Goal: Information Seeking & Learning: Learn about a topic

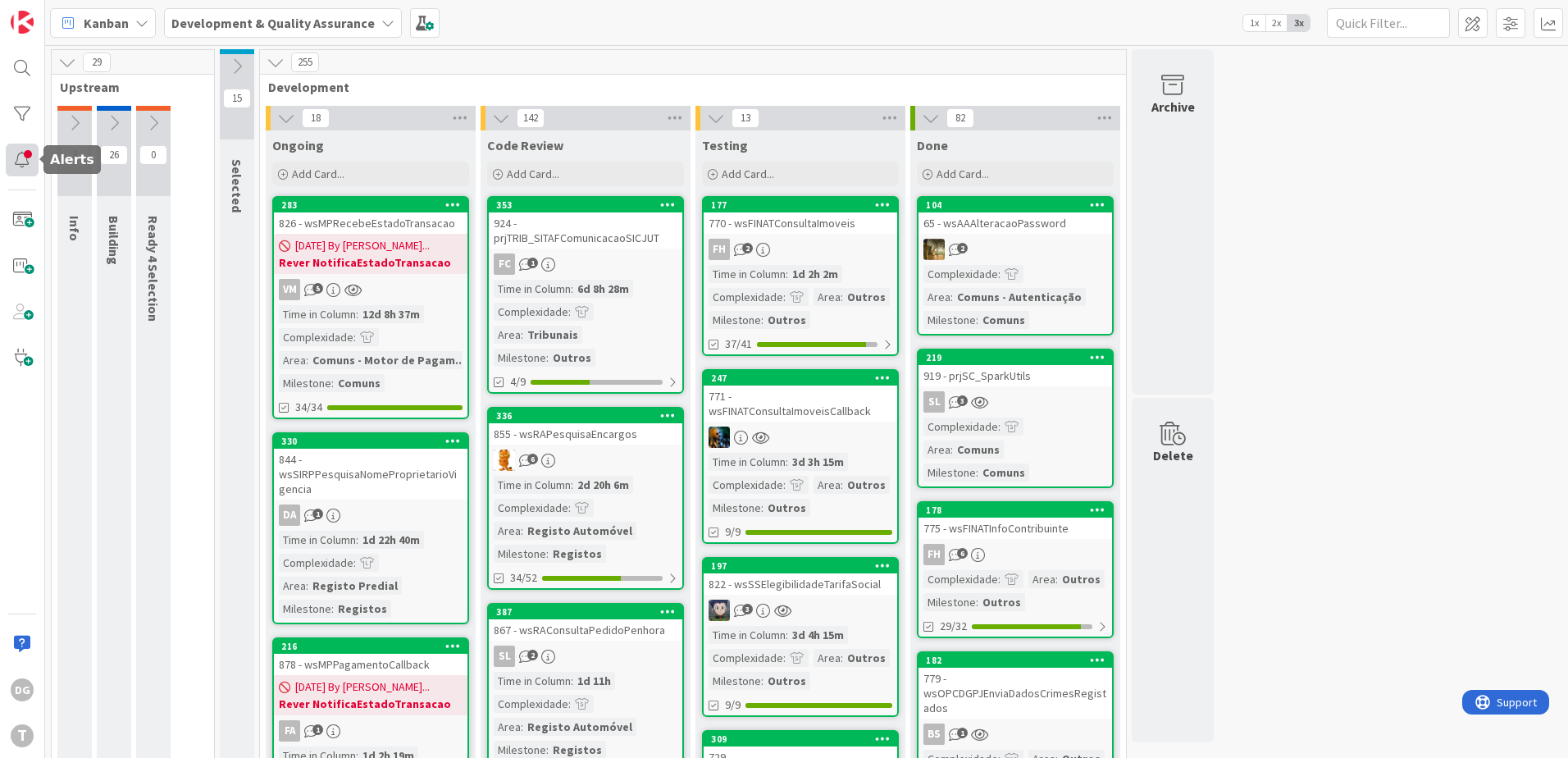
click at [18, 158] on div at bounding box center [22, 160] width 33 height 33
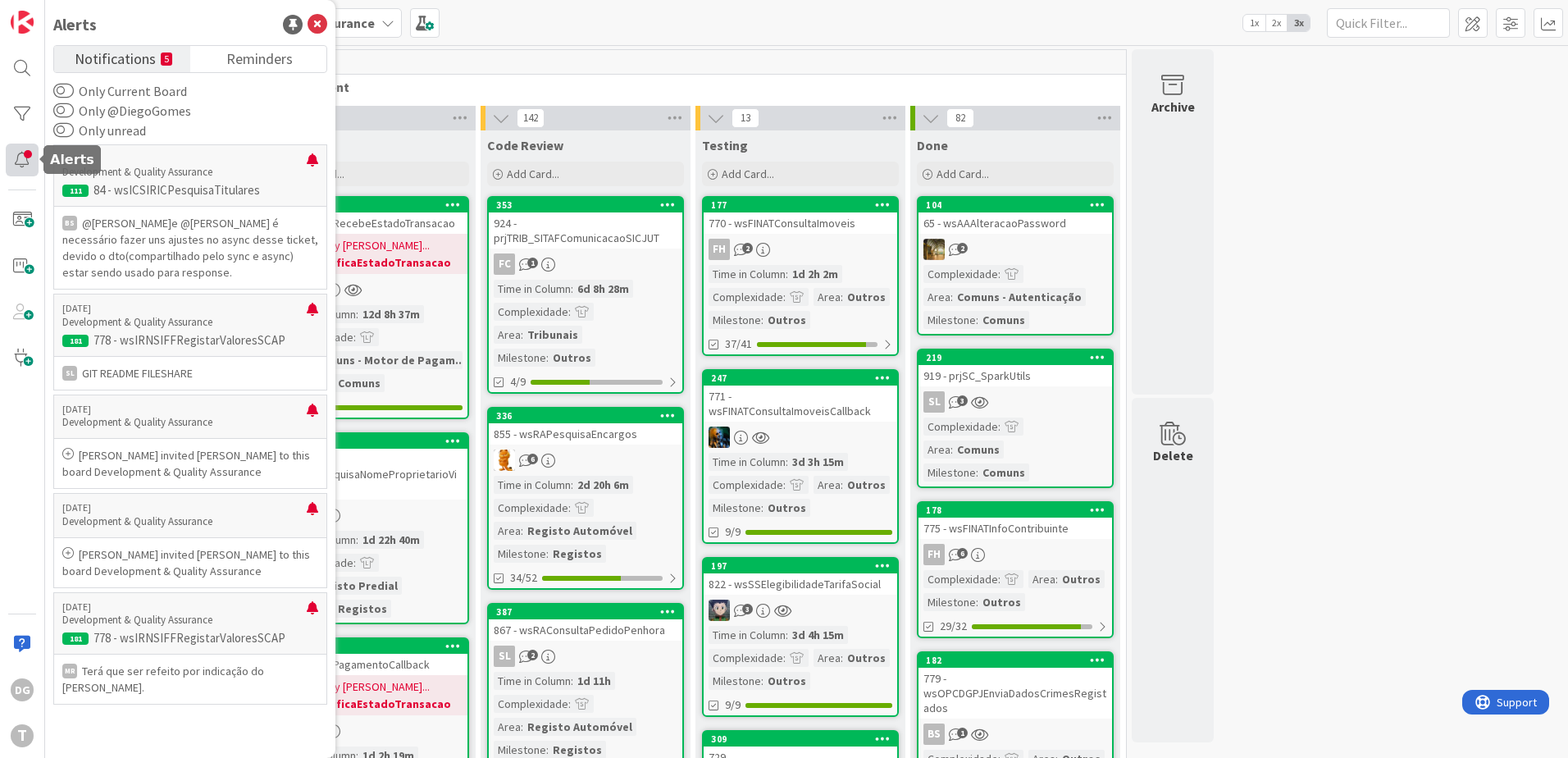
click at [18, 158] on div at bounding box center [22, 160] width 33 height 33
click at [26, 117] on div at bounding box center [22, 115] width 33 height 33
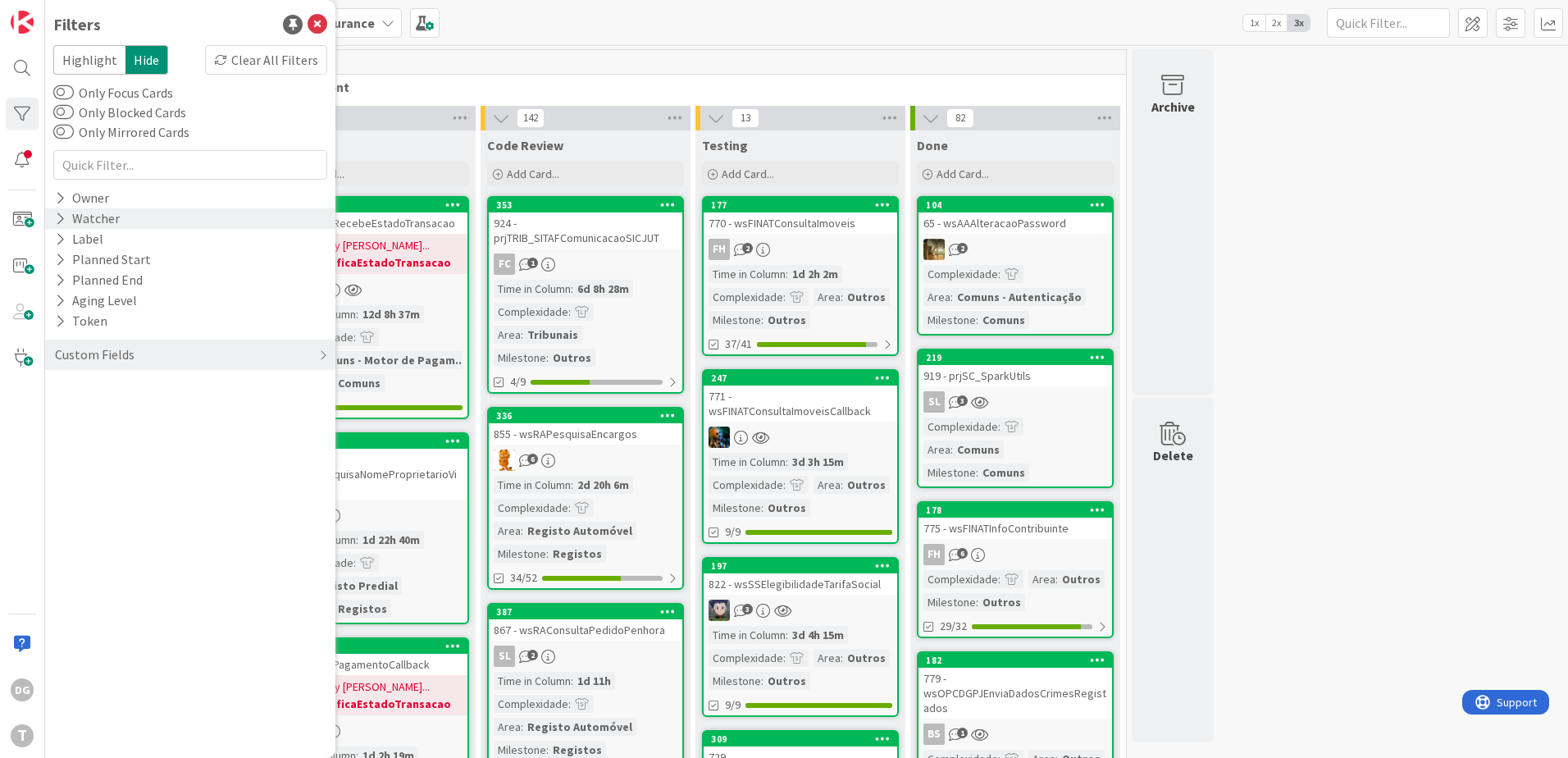
click at [100, 217] on div "Watcher" at bounding box center [87, 218] width 68 height 20
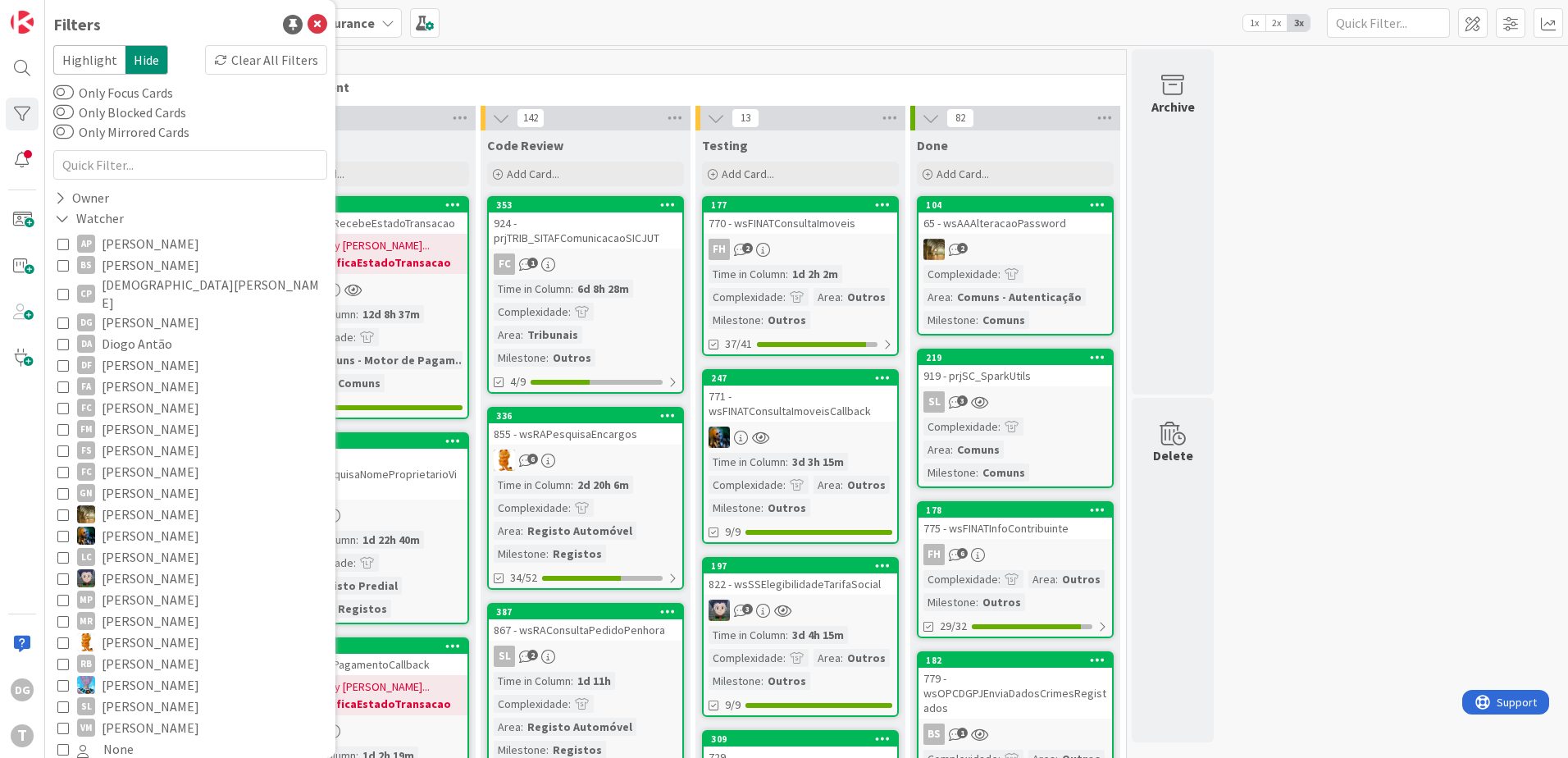
click at [135, 312] on span "[PERSON_NAME]" at bounding box center [150, 322] width 98 height 21
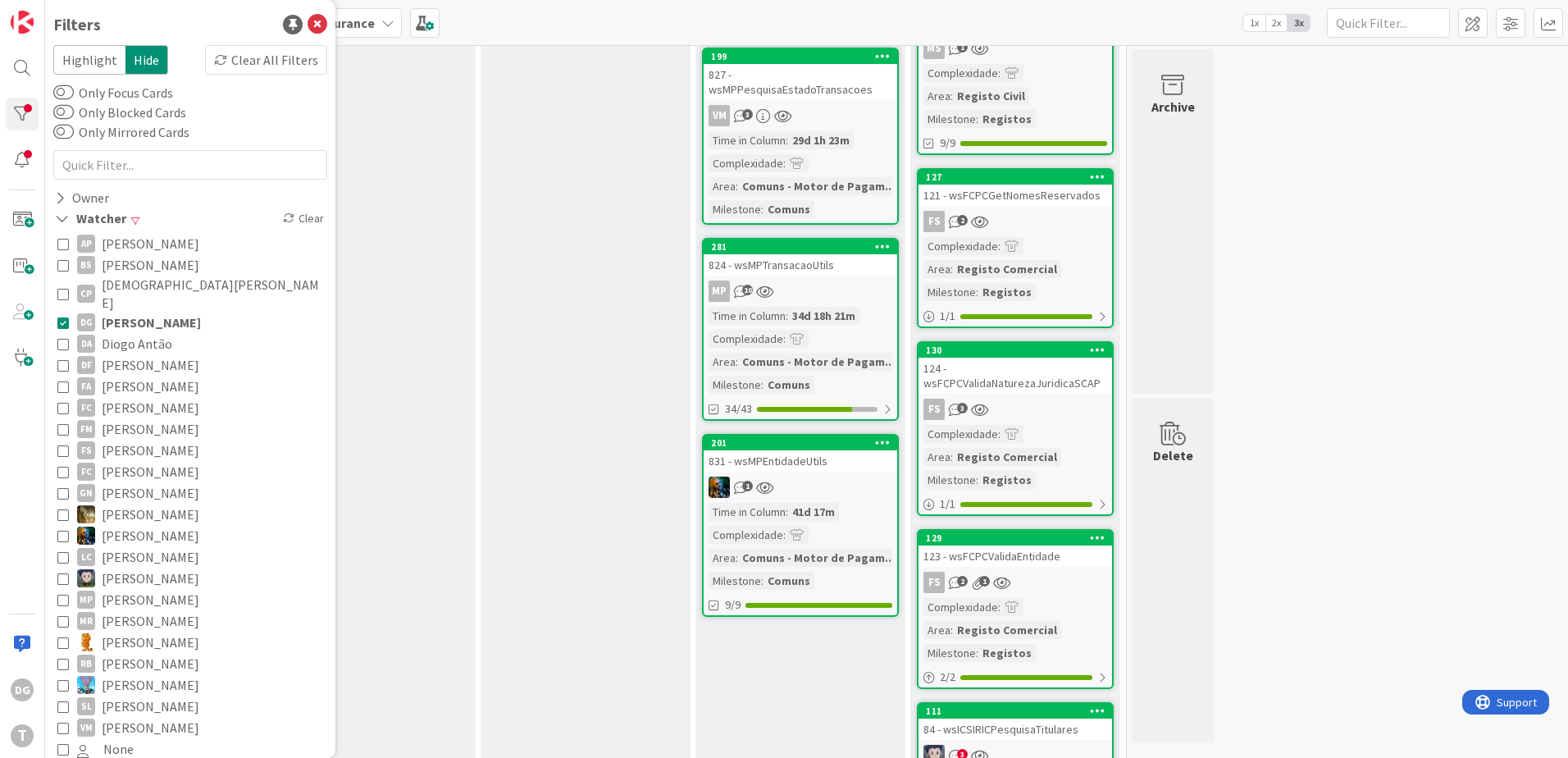
scroll to position [739, 0]
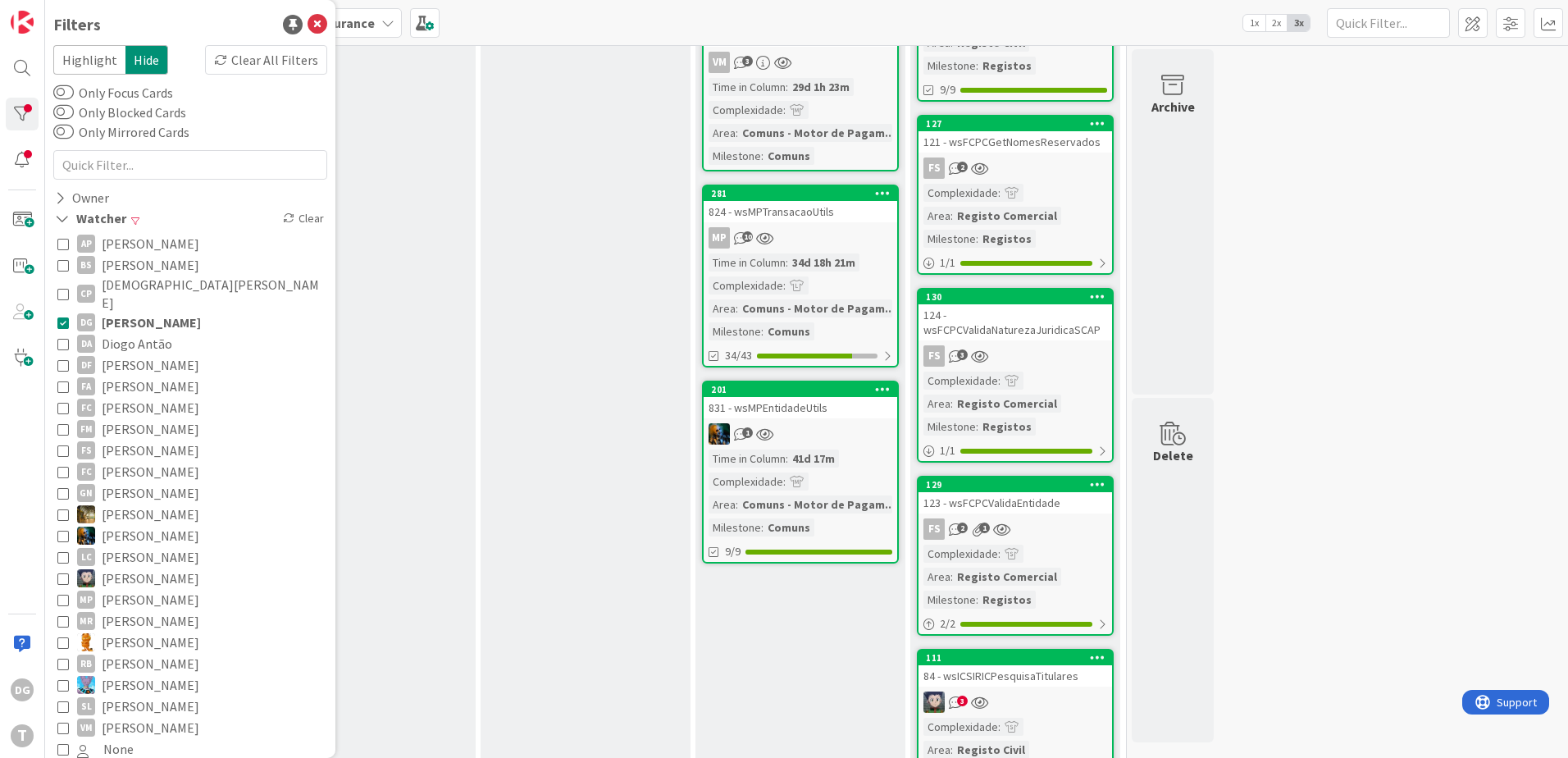
click at [808, 457] on div "Time in Column : 41d 17m Complexidade : Area : Comuns - Motor de Pagam... Miles…" at bounding box center [800, 493] width 183 height 87
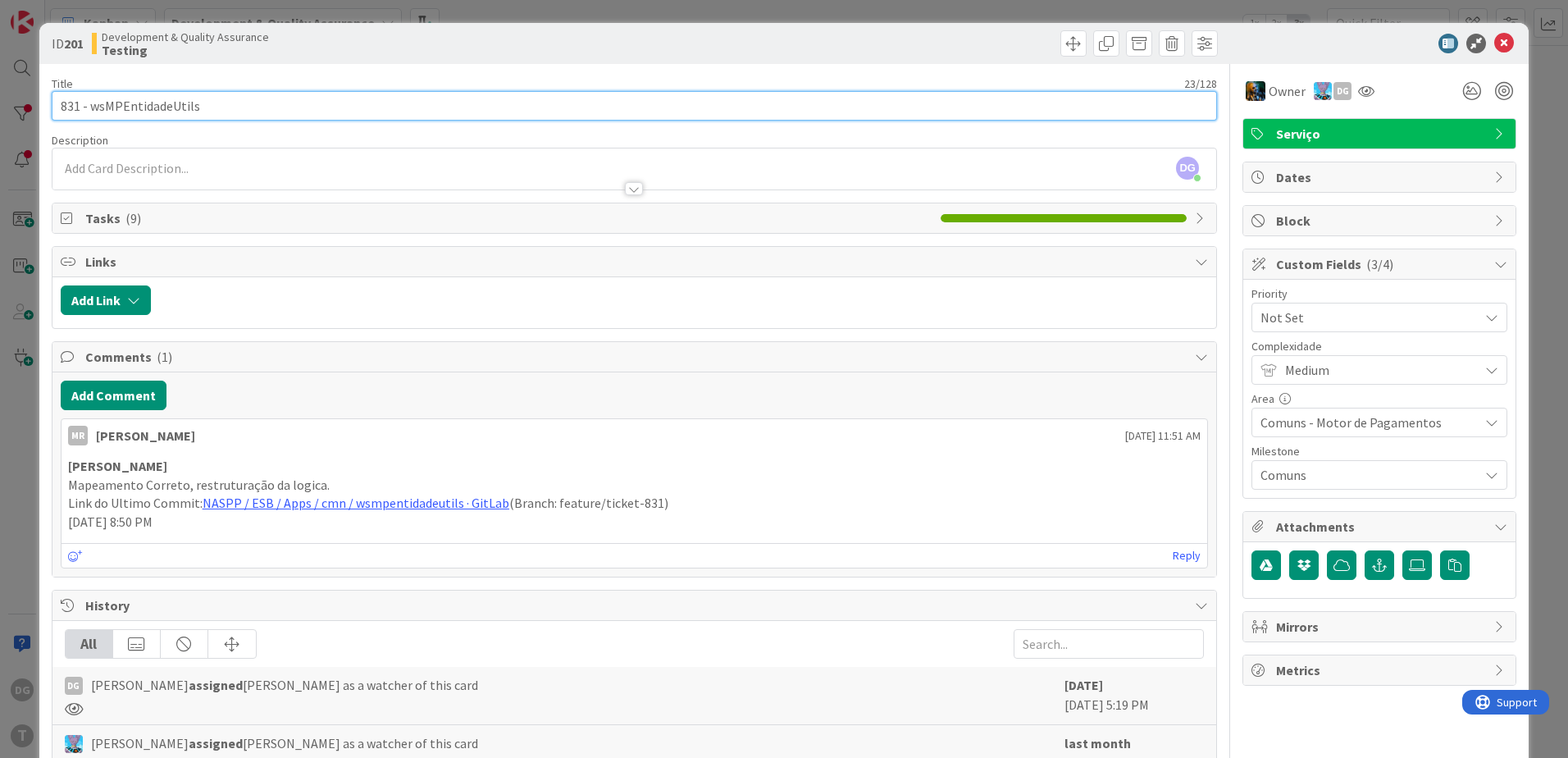
drag, startPoint x: 211, startPoint y: 109, endPoint x: 89, endPoint y: 104, distance: 122.1
click at [89, 104] on input "831 - wsMPEntidadeUtils" at bounding box center [634, 106] width 1165 height 29
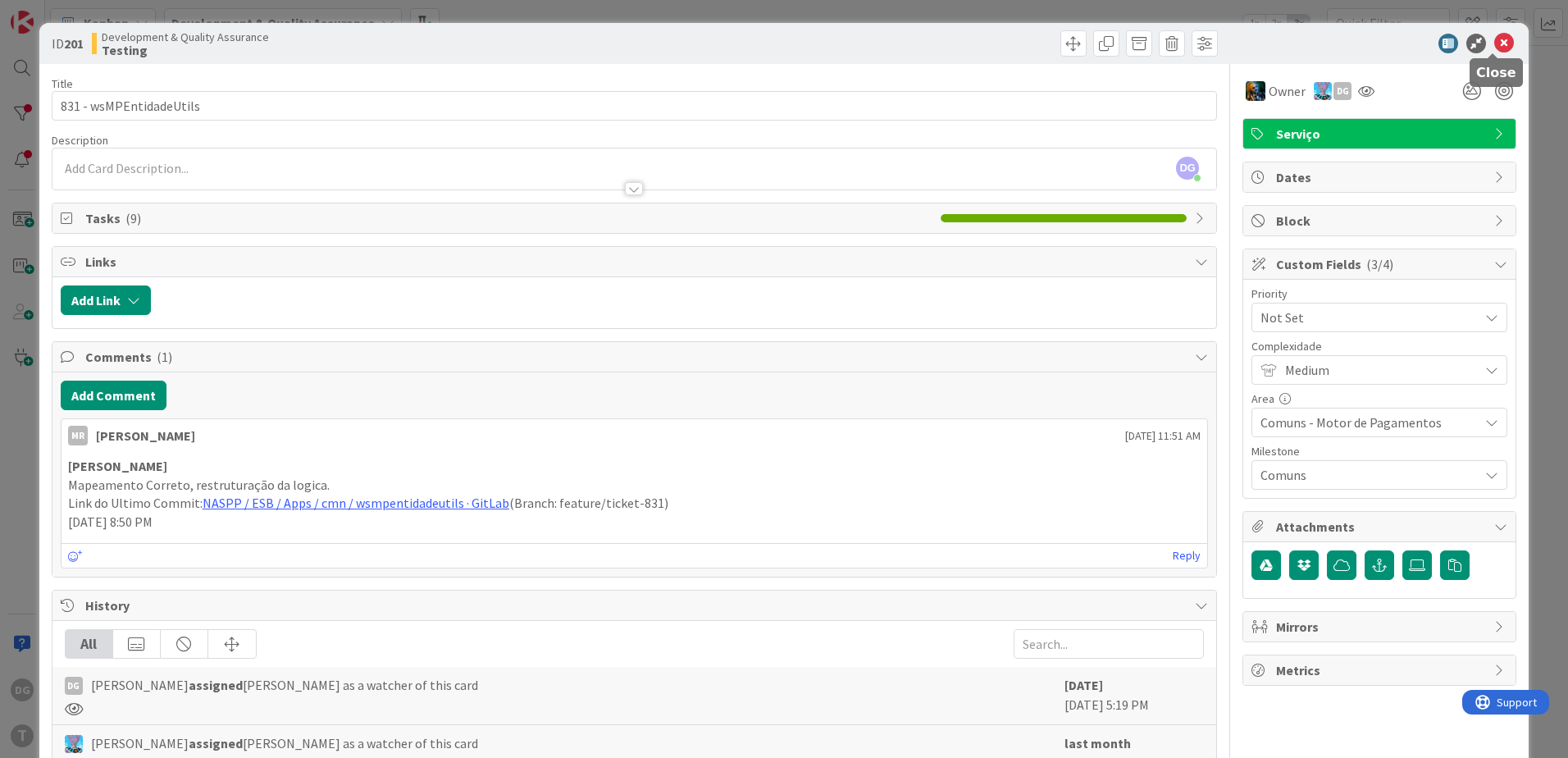
click at [1494, 50] on icon at bounding box center [1504, 44] width 19 height 19
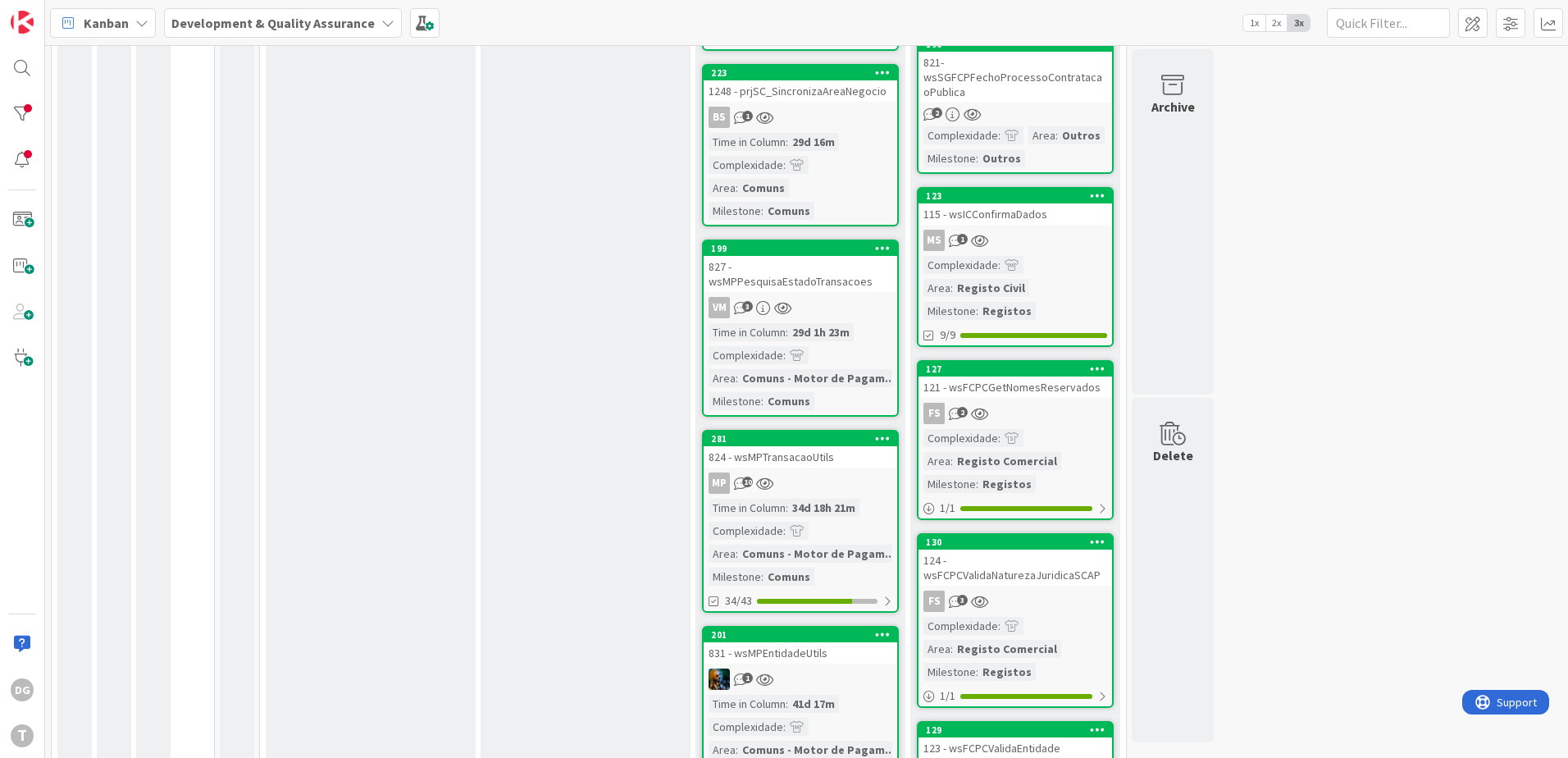
scroll to position [492, 0]
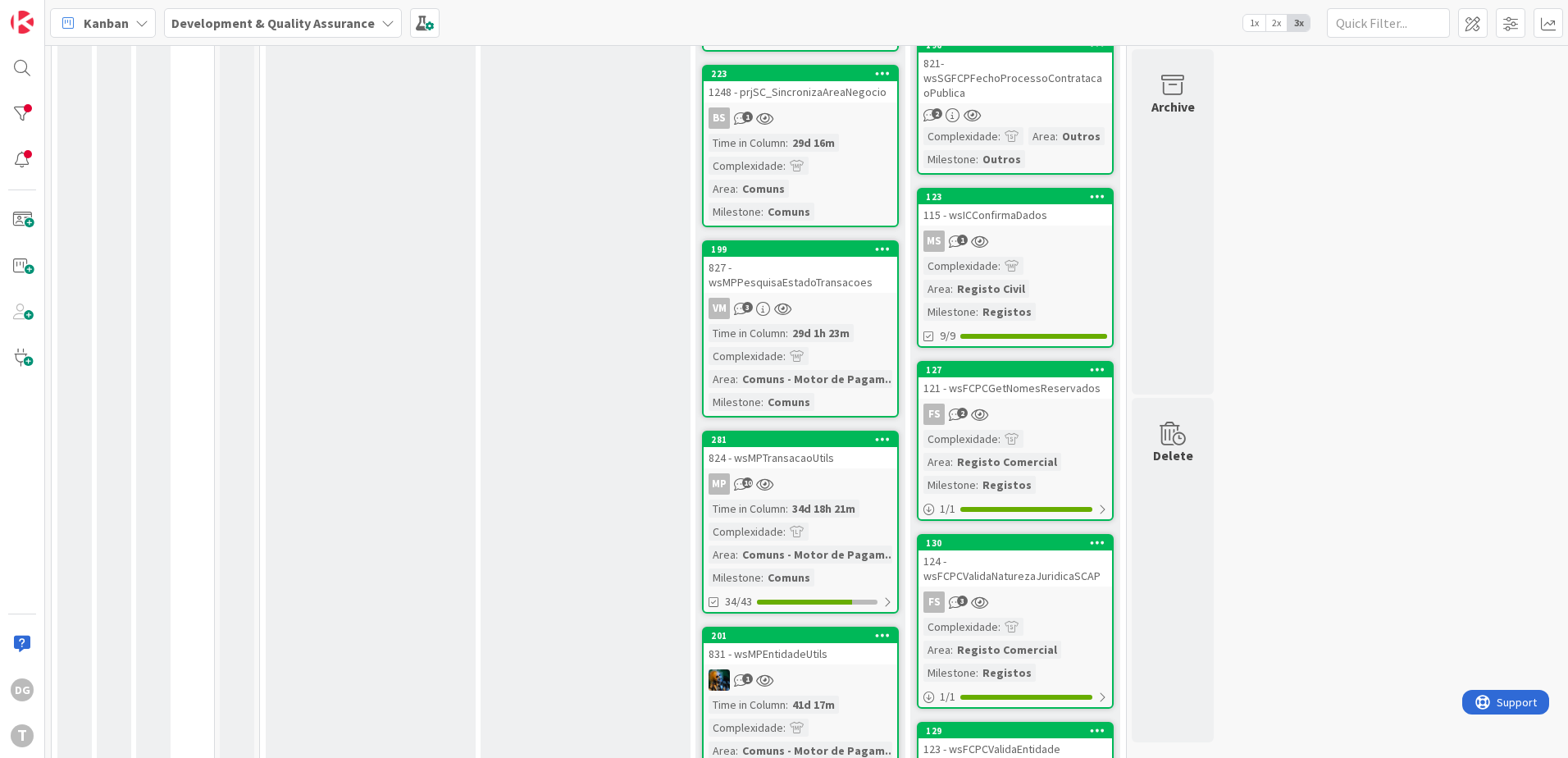
click at [836, 298] on div "VM 3" at bounding box center [800, 309] width 193 height 21
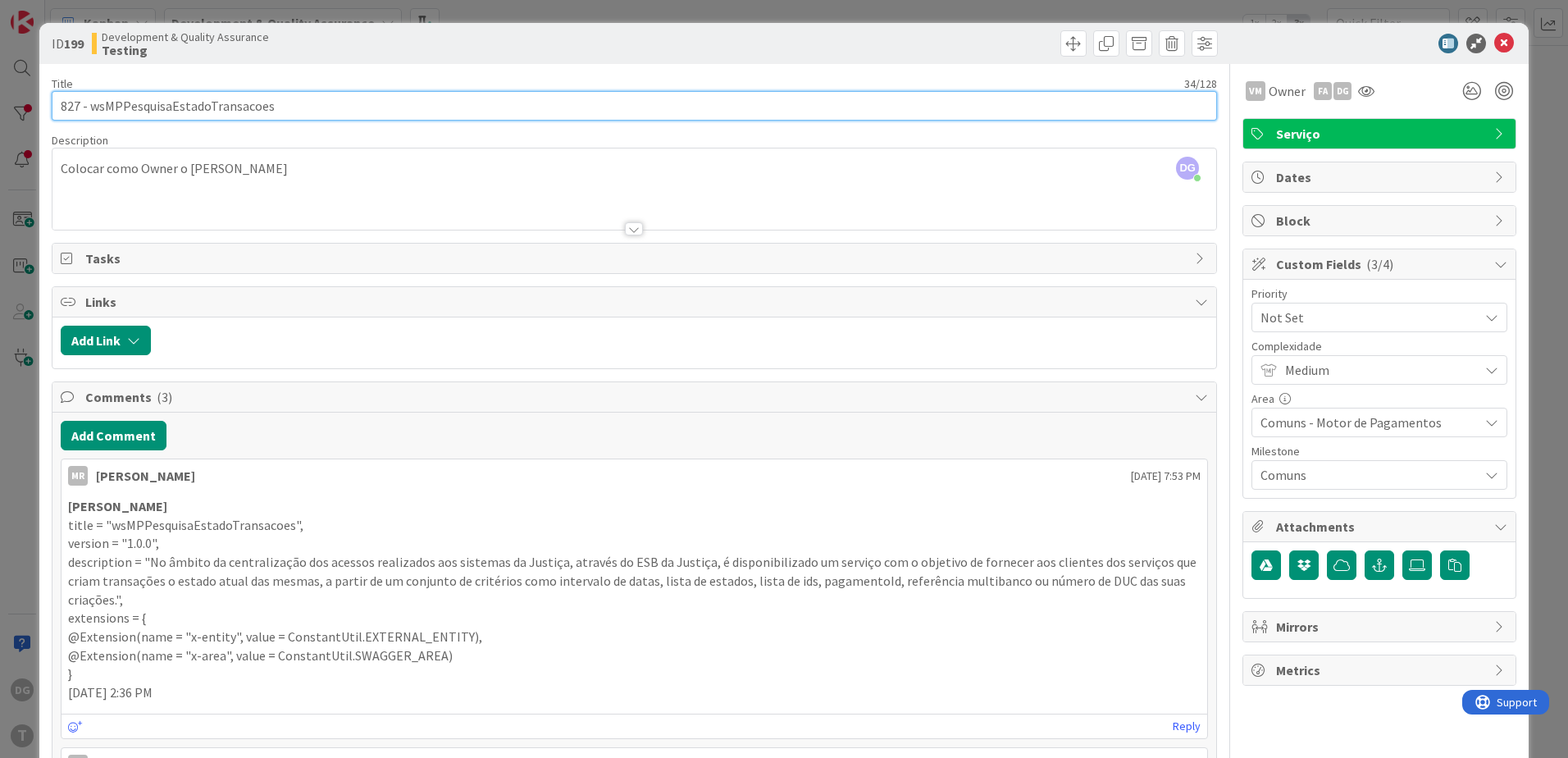
drag, startPoint x: 304, startPoint y: 109, endPoint x: 89, endPoint y: 92, distance: 215.7
click at [89, 92] on input "827 - wsMPPesquisaEstadoTransacoes" at bounding box center [634, 106] width 1165 height 29
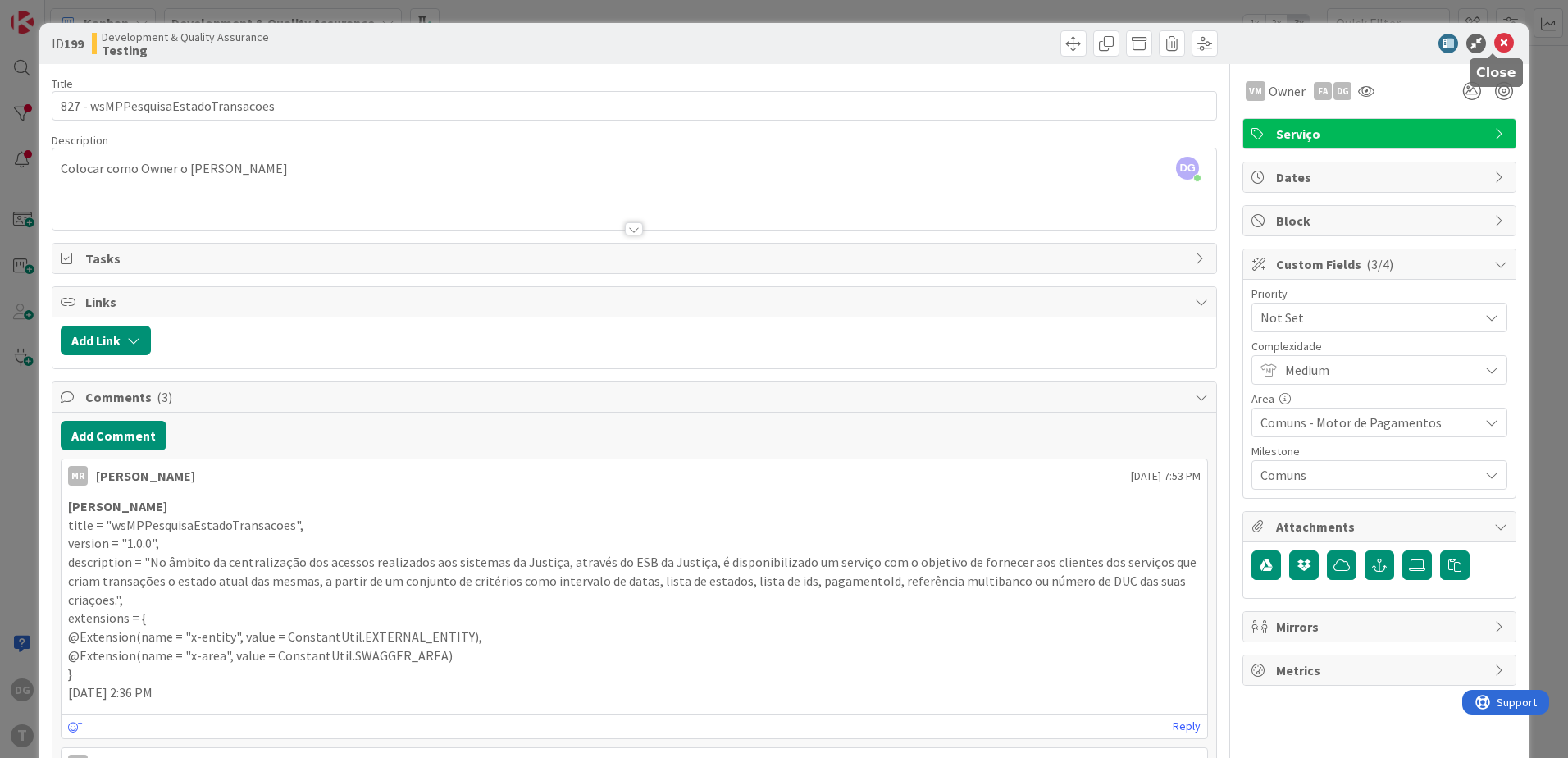
click at [1500, 45] on icon at bounding box center [1504, 44] width 19 height 19
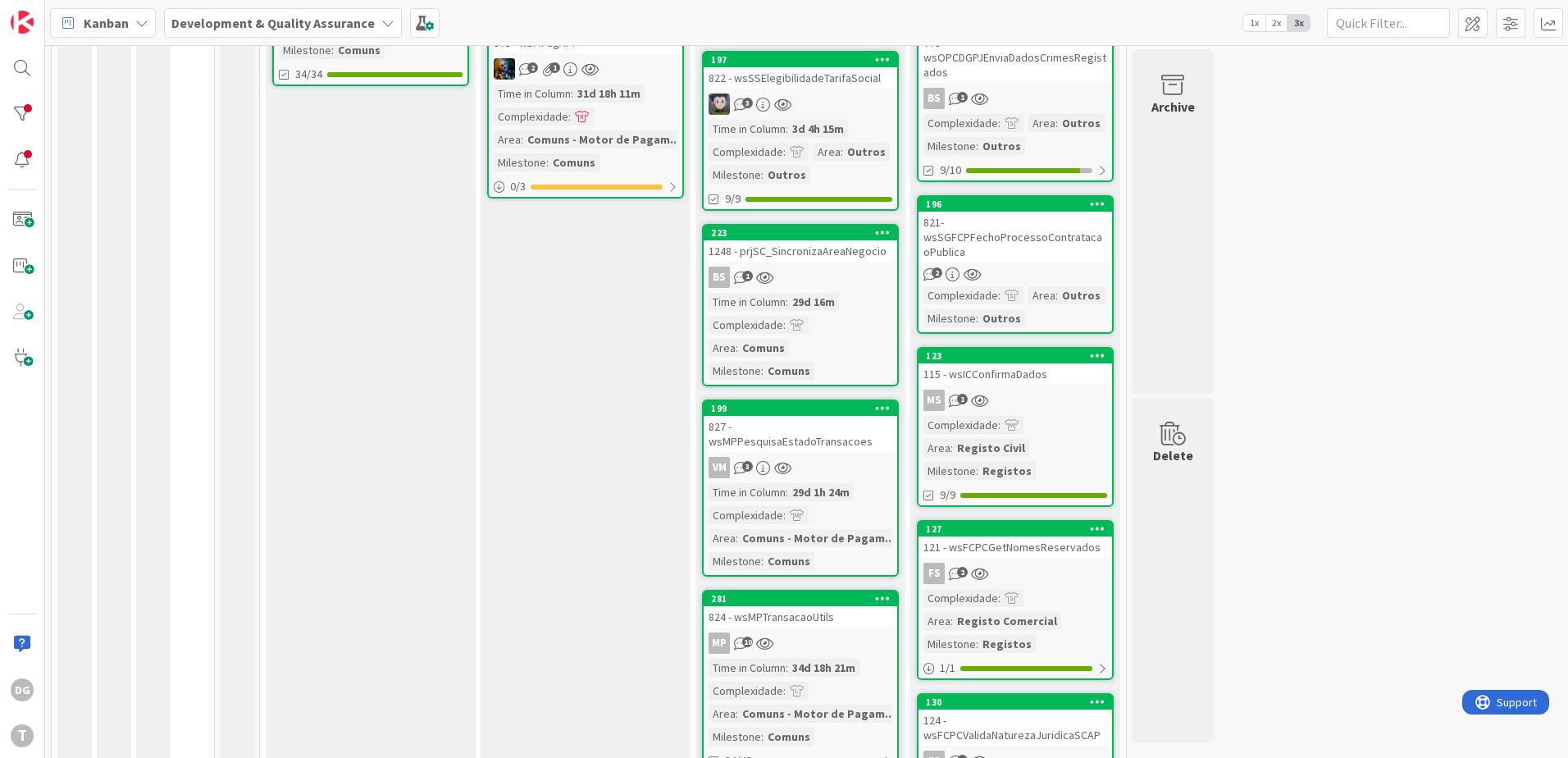
scroll to position [328, 0]
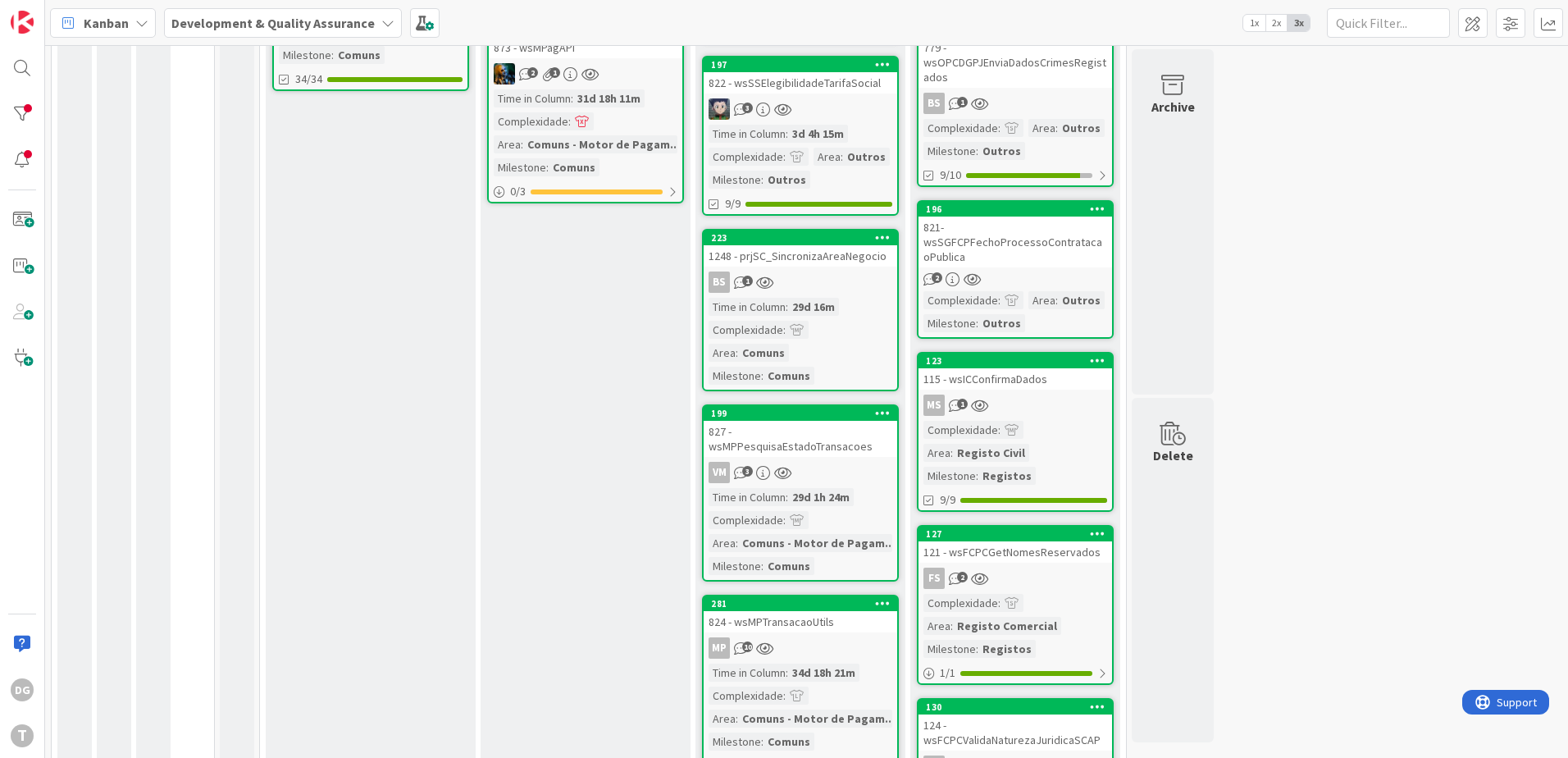
click at [812, 273] on div "BS 1" at bounding box center [800, 282] width 193 height 21
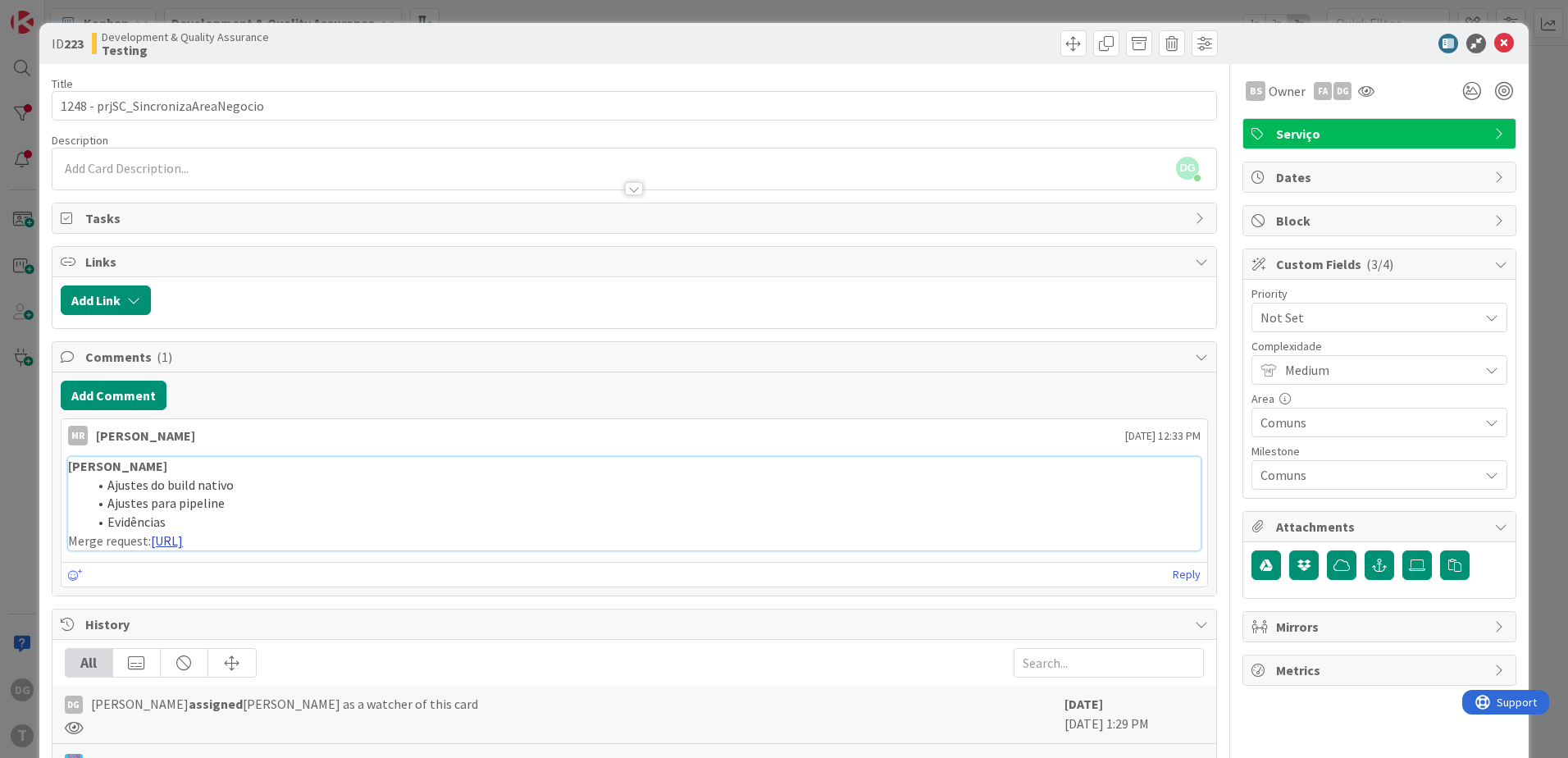
click at [182, 547] on link "[URL]" at bounding box center [166, 540] width 32 height 16
